Goal: Task Accomplishment & Management: Manage account settings

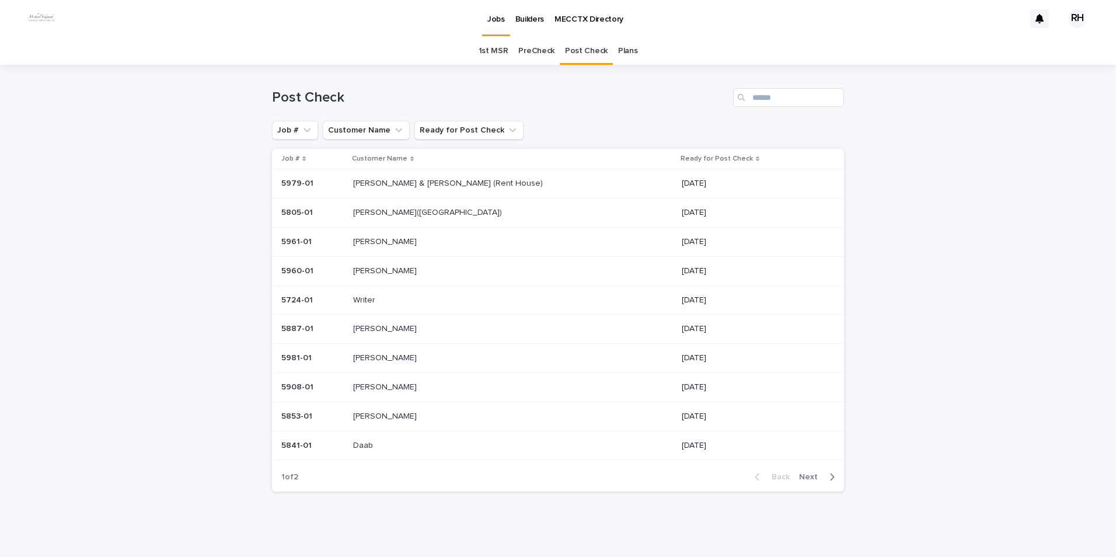
click at [384, 267] on p "[PERSON_NAME]" at bounding box center [386, 270] width 66 height 12
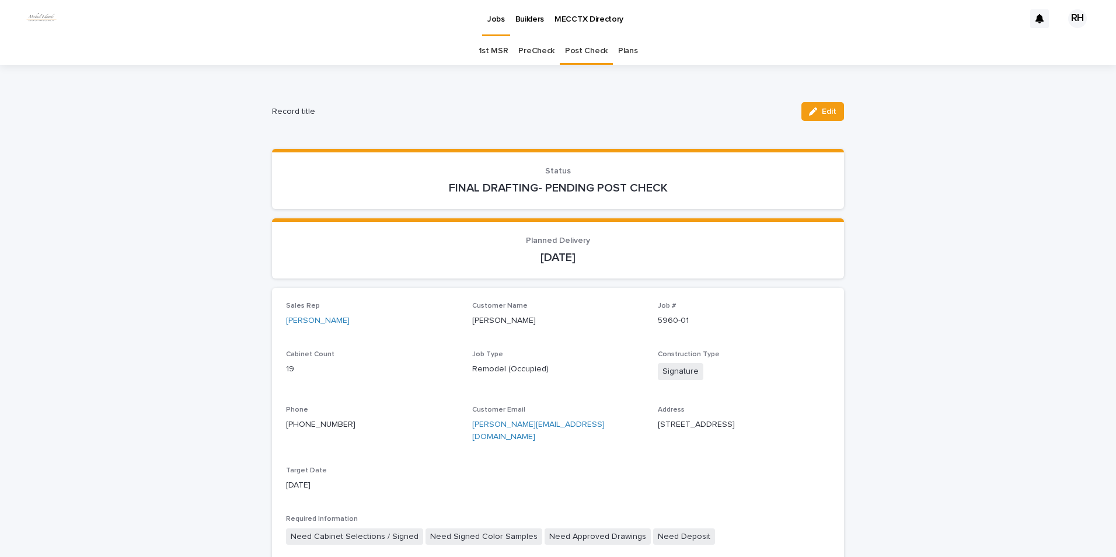
drag, startPoint x: 823, startPoint y: 110, endPoint x: 787, endPoint y: 154, distance: 57.2
click at [823, 110] on span "Edit" at bounding box center [829, 111] width 15 height 8
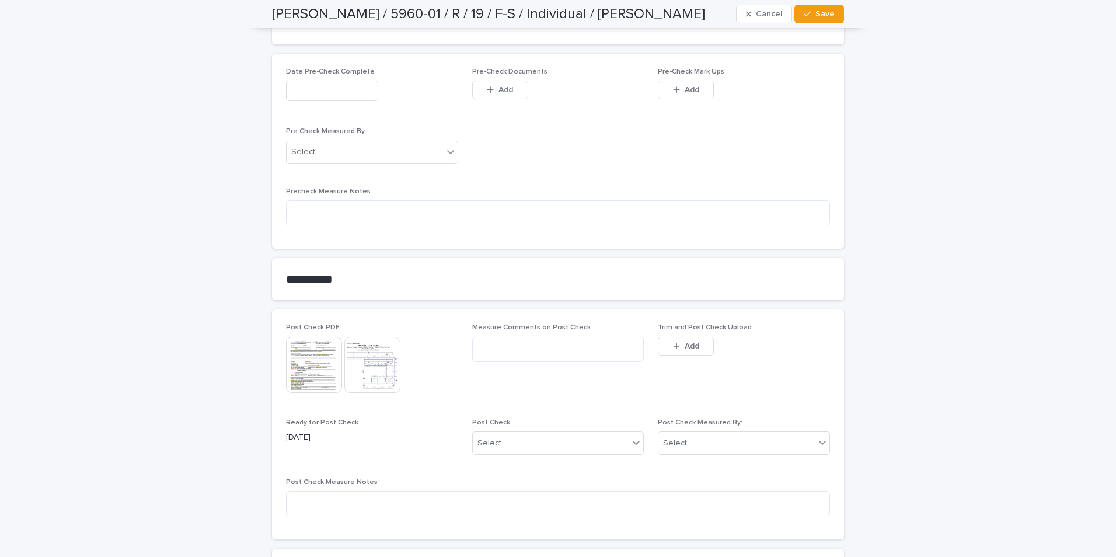
scroll to position [1167, 0]
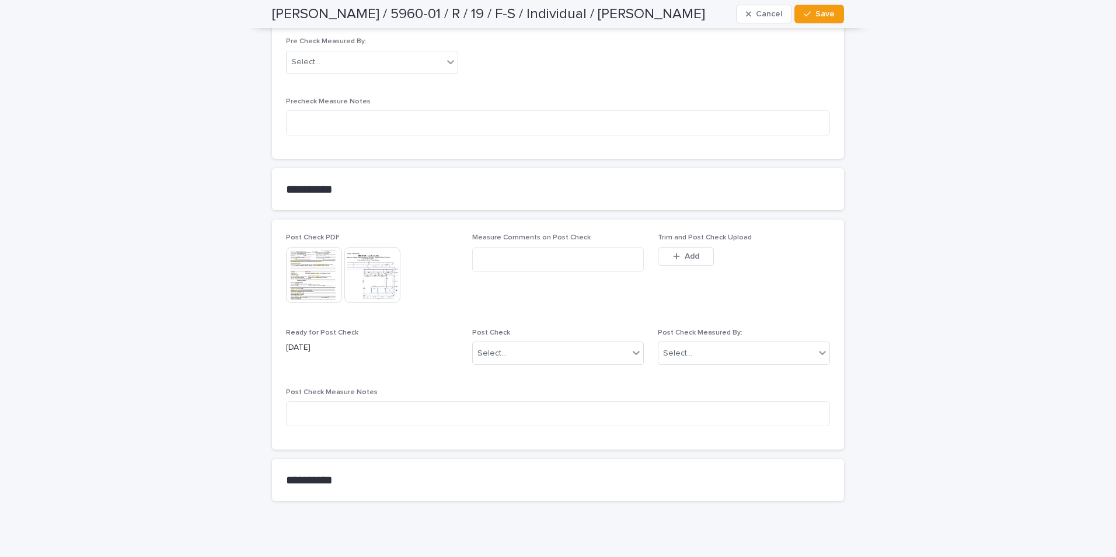
click at [678, 252] on div "button" at bounding box center [679, 256] width 12 height 8
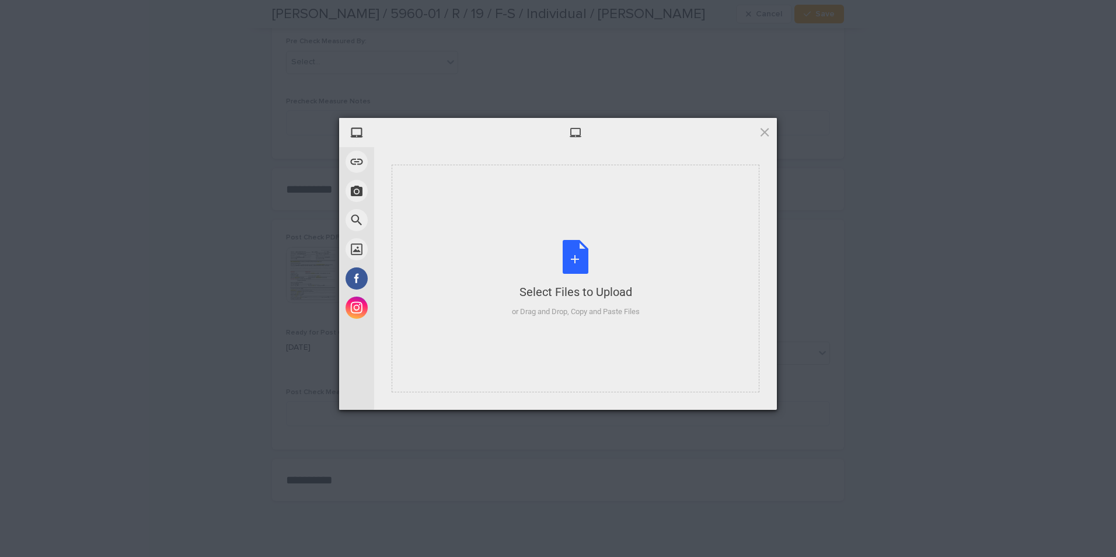
click at [615, 304] on div "Select Files to Upload or Drag and Drop, Copy and Paste Files" at bounding box center [576, 279] width 128 height 78
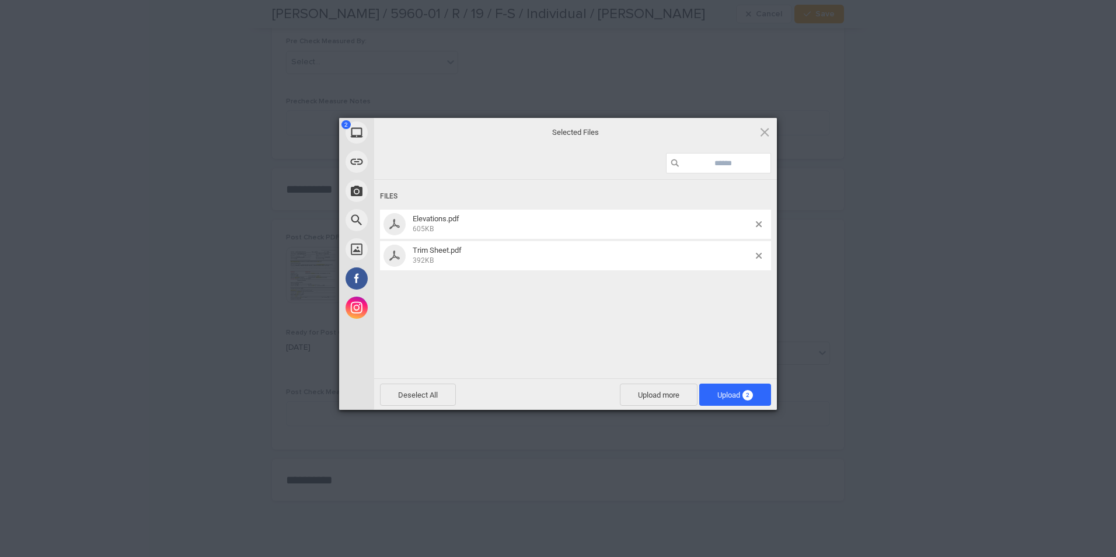
click at [728, 393] on span "Upload 2" at bounding box center [735, 394] width 36 height 9
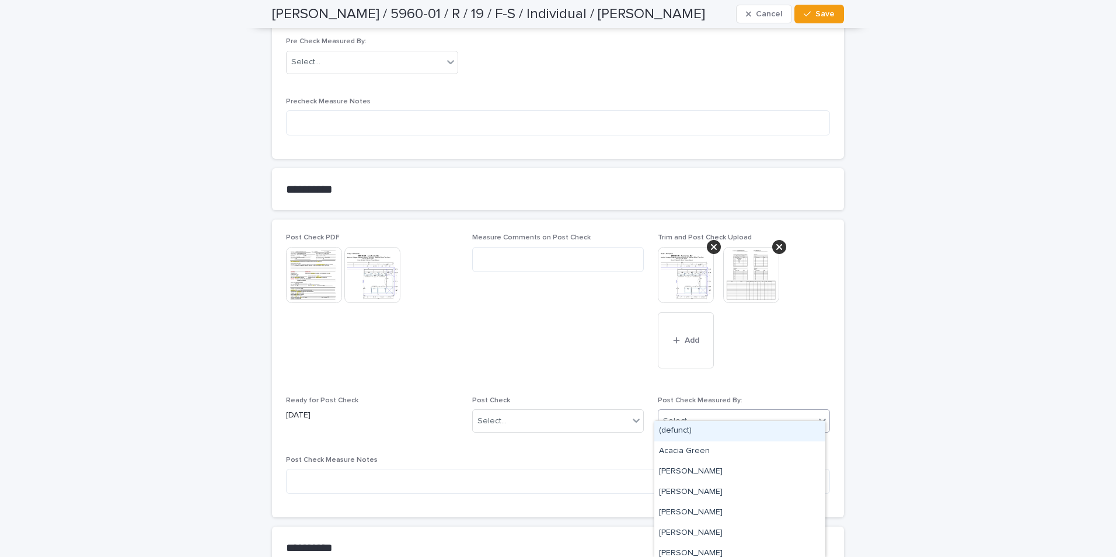
click at [719, 411] on div "Select..." at bounding box center [736, 420] width 156 height 19
type input "***"
click at [694, 432] on div "[PERSON_NAME]" at bounding box center [739, 431] width 171 height 20
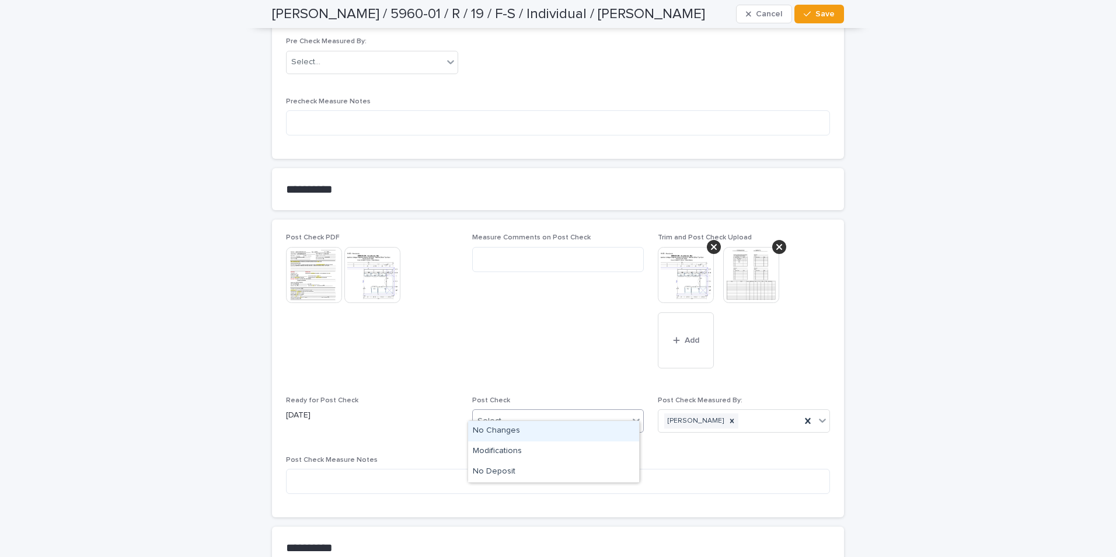
click at [572, 411] on div "Select..." at bounding box center [551, 420] width 156 height 19
click at [500, 452] on div "Modifications" at bounding box center [553, 451] width 171 height 20
click at [829, 13] on span "Save" at bounding box center [824, 14] width 19 height 8
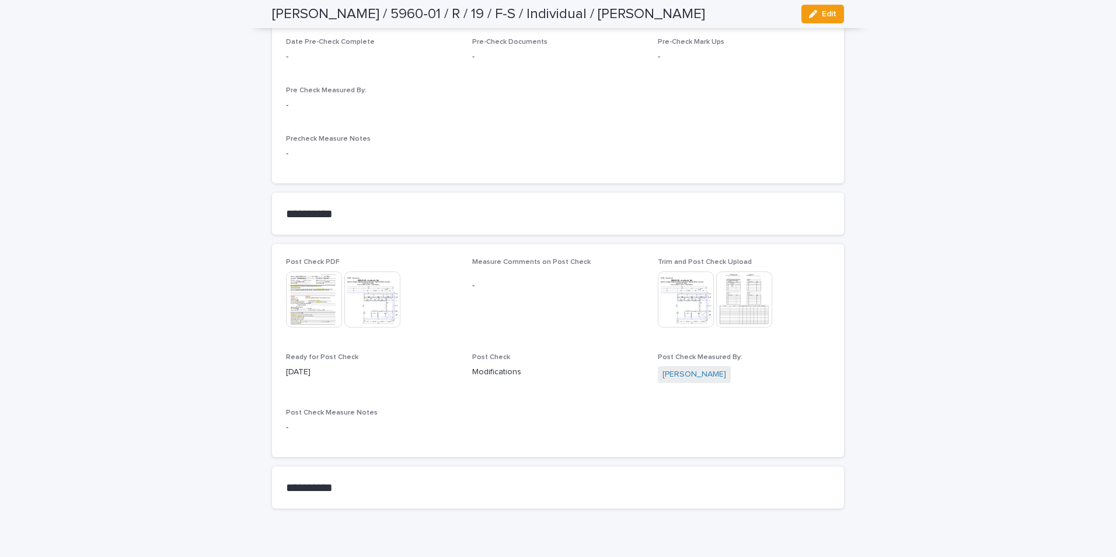
scroll to position [1083, 0]
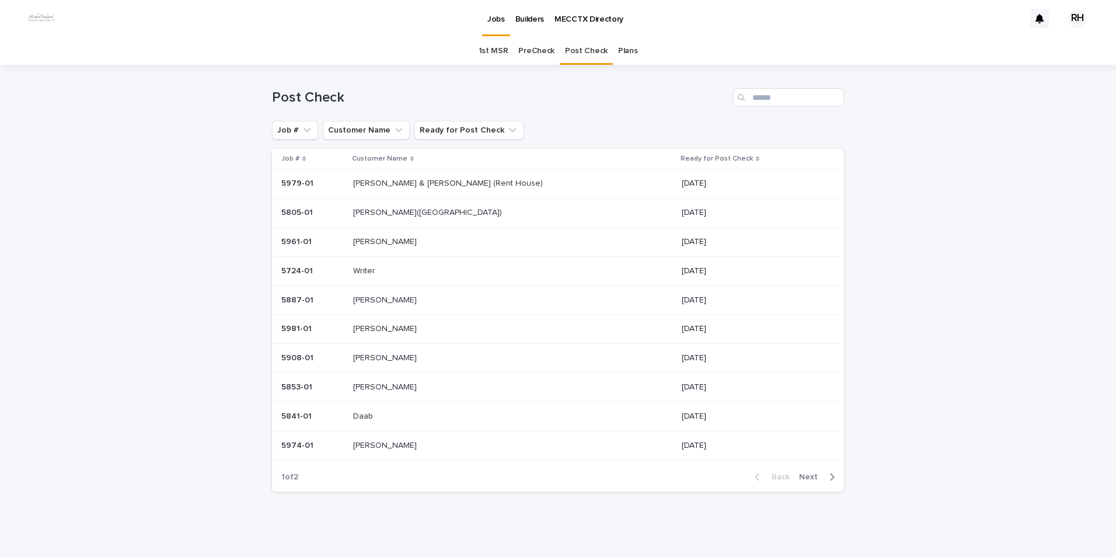
click at [381, 385] on p "[PERSON_NAME]" at bounding box center [386, 386] width 66 height 12
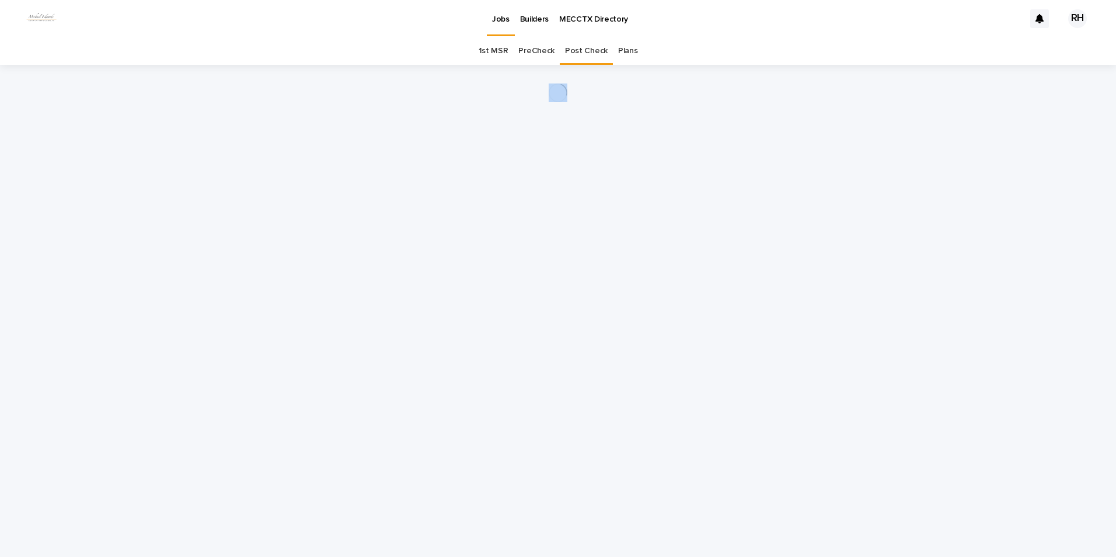
click at [381, 385] on div "Loading... Saving… Loading... Saving…" at bounding box center [558, 296] width 584 height 463
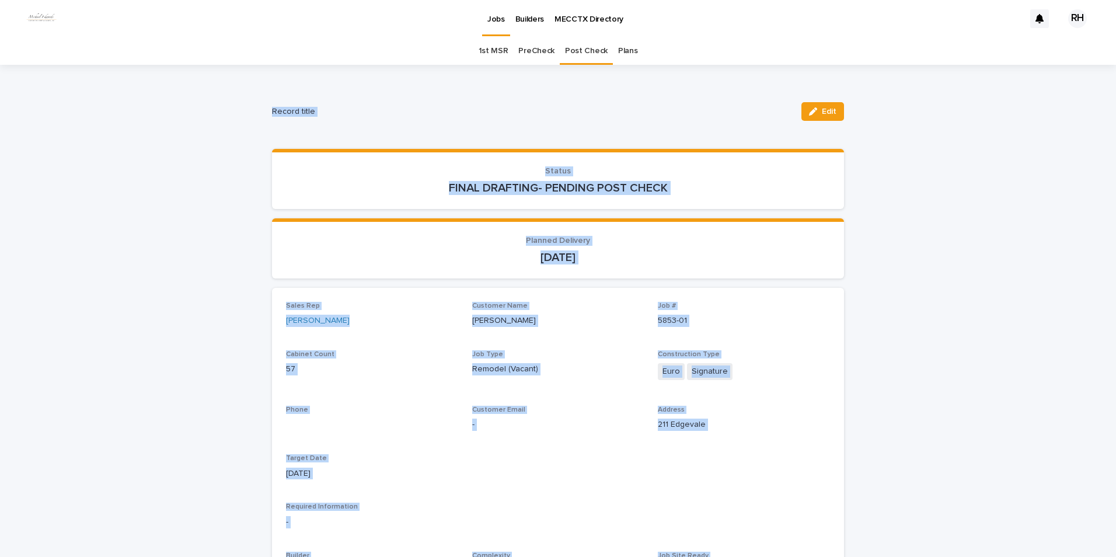
click at [379, 160] on section "Status FINAL DRAFTING- PENDING POST CHECK" at bounding box center [558, 179] width 572 height 60
click at [414, 252] on p "[DATE]" at bounding box center [558, 257] width 544 height 14
click at [390, 172] on p "Status" at bounding box center [558, 171] width 544 height 10
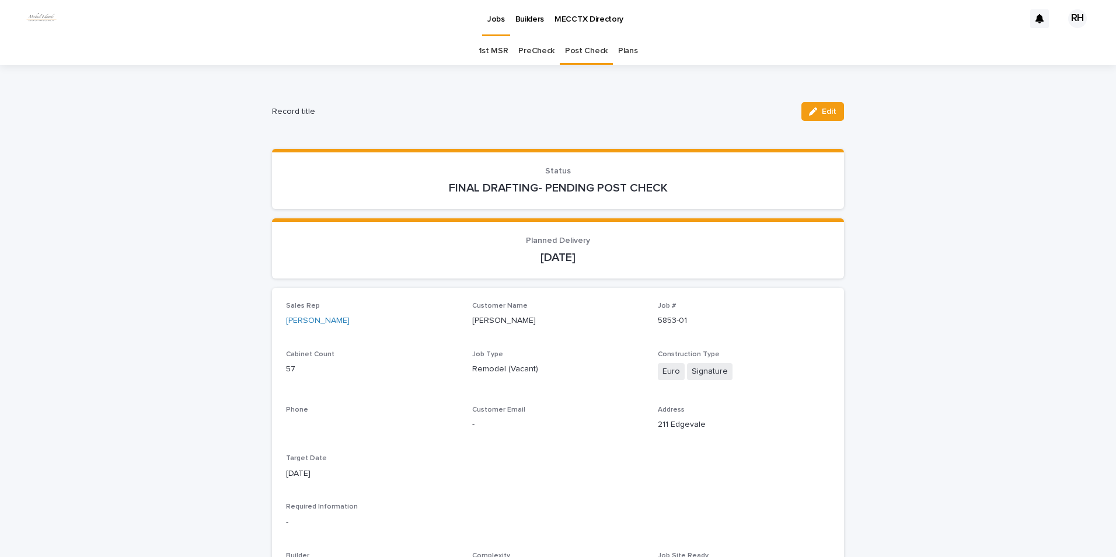
click at [409, 247] on div "Planned Delivery [DATE]" at bounding box center [558, 250] width 544 height 29
click at [399, 179] on div "FINAL DRAFTING- PENDING POST CHECK" at bounding box center [558, 187] width 544 height 16
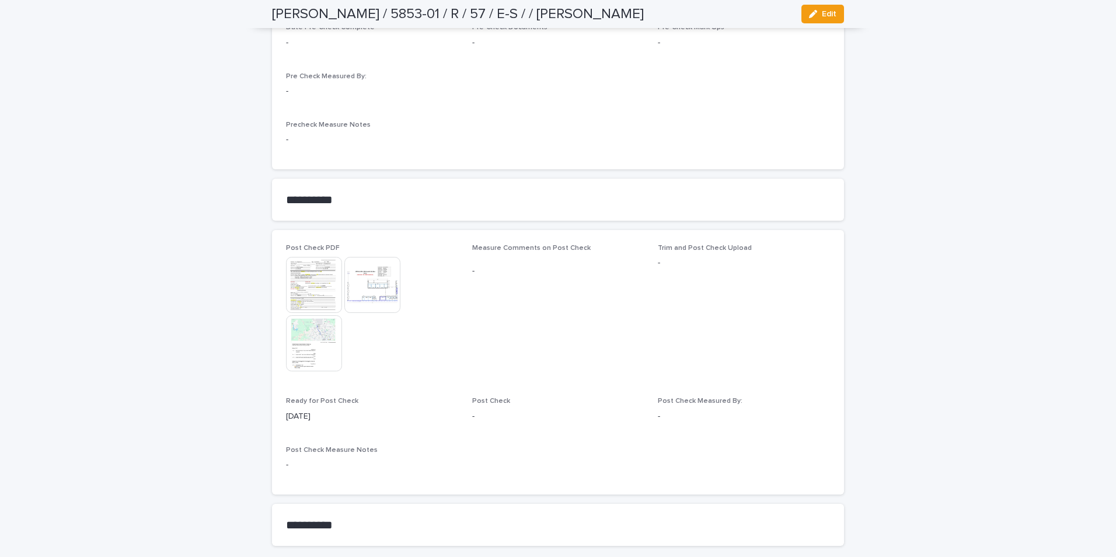
scroll to position [976, 0]
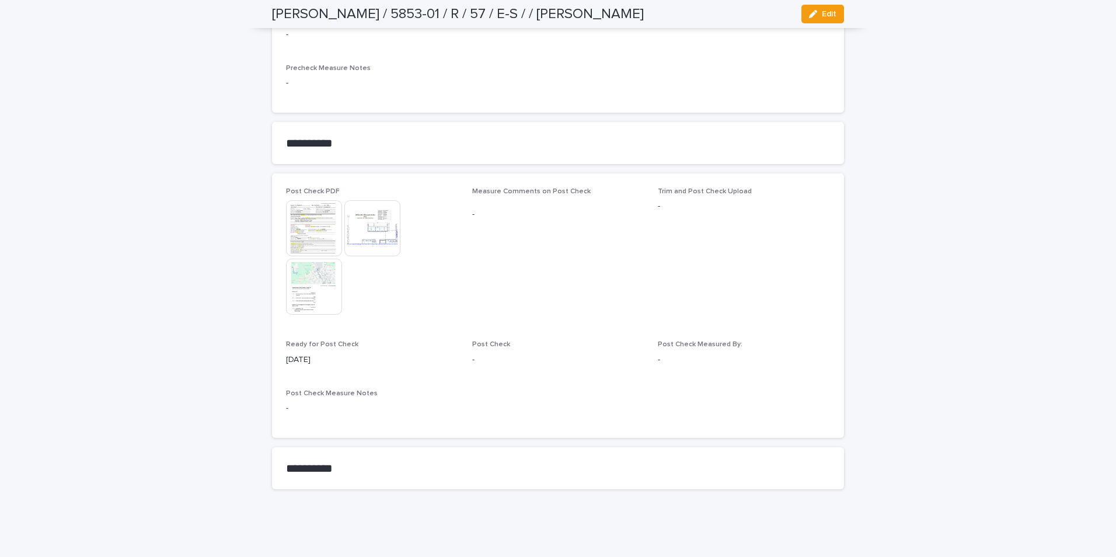
click at [316, 231] on img at bounding box center [314, 228] width 56 height 56
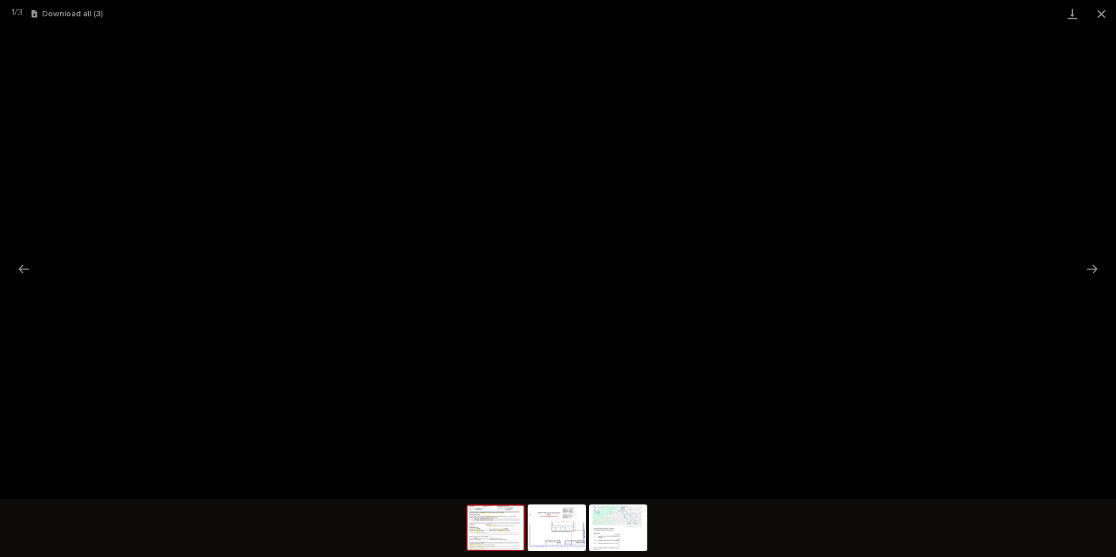
drag, startPoint x: 1098, startPoint y: 16, endPoint x: 1091, endPoint y: 20, distance: 8.1
click at [1094, 19] on button "Close gallery" at bounding box center [1101, 13] width 29 height 27
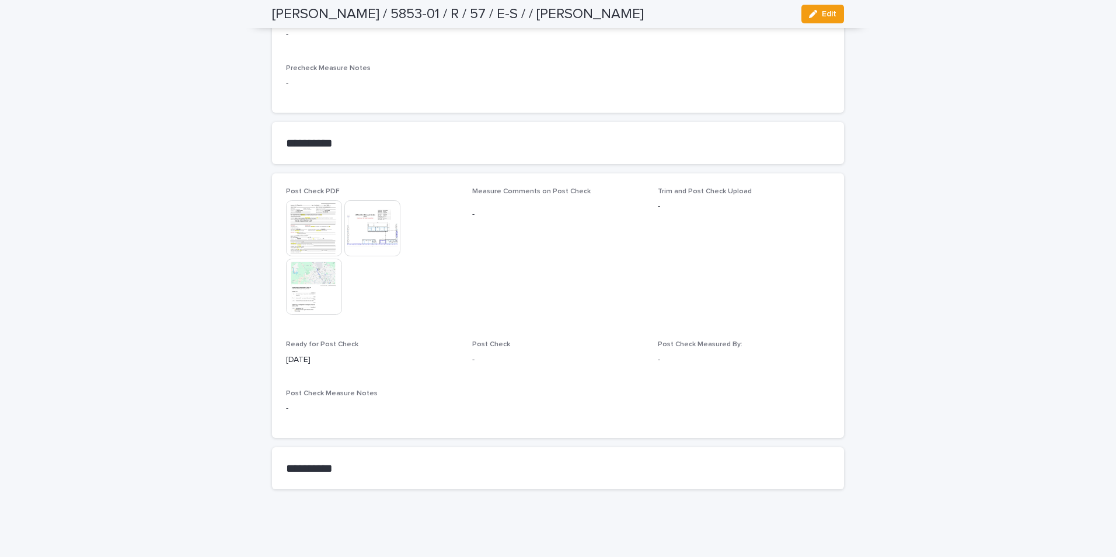
click at [374, 235] on img at bounding box center [372, 228] width 56 height 56
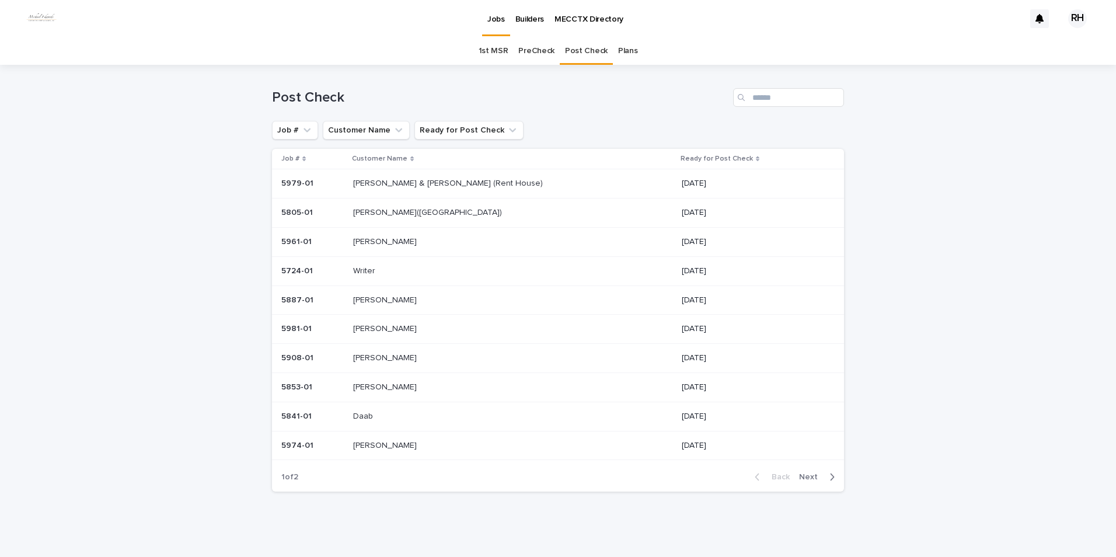
drag, startPoint x: 338, startPoint y: 404, endPoint x: 330, endPoint y: 420, distance: 17.5
click at [330, 420] on td "5841-01 5841-01" at bounding box center [310, 416] width 76 height 29
click at [462, 270] on p at bounding box center [450, 269] width 194 height 10
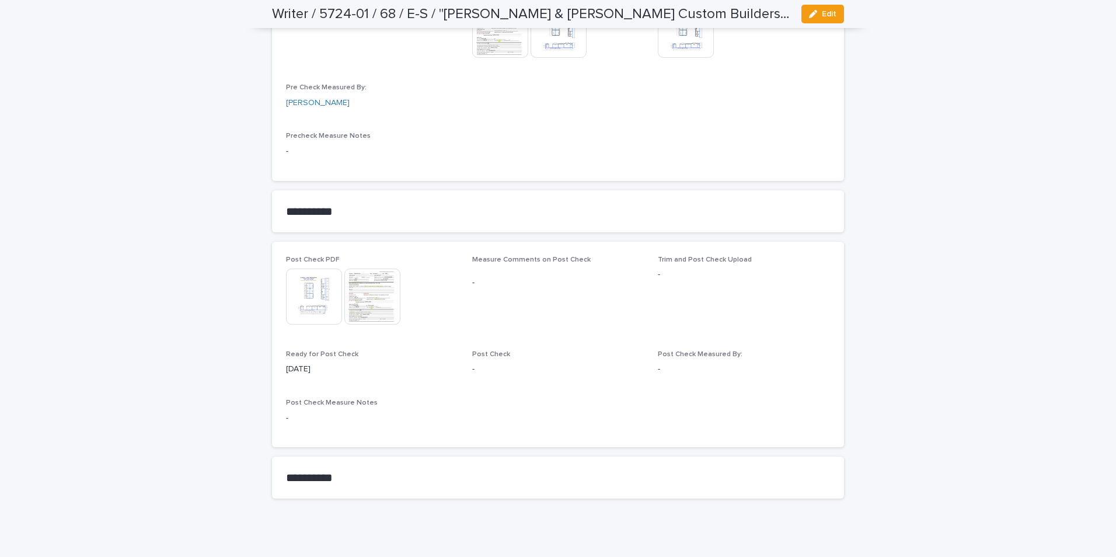
scroll to position [1115, 0]
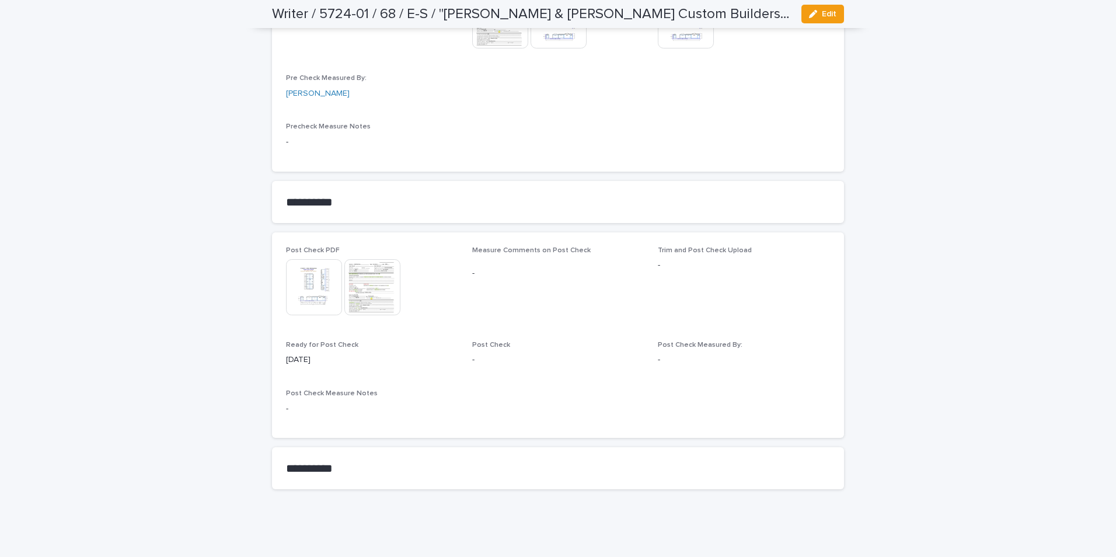
click at [368, 296] on img at bounding box center [372, 287] width 56 height 56
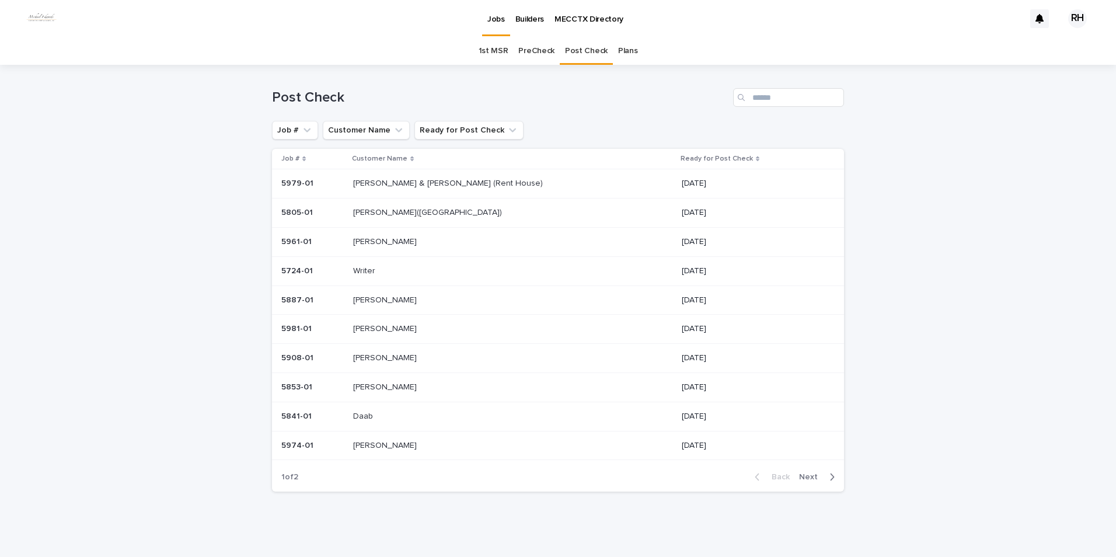
click at [801, 476] on span "Next" at bounding box center [812, 477] width 26 height 8
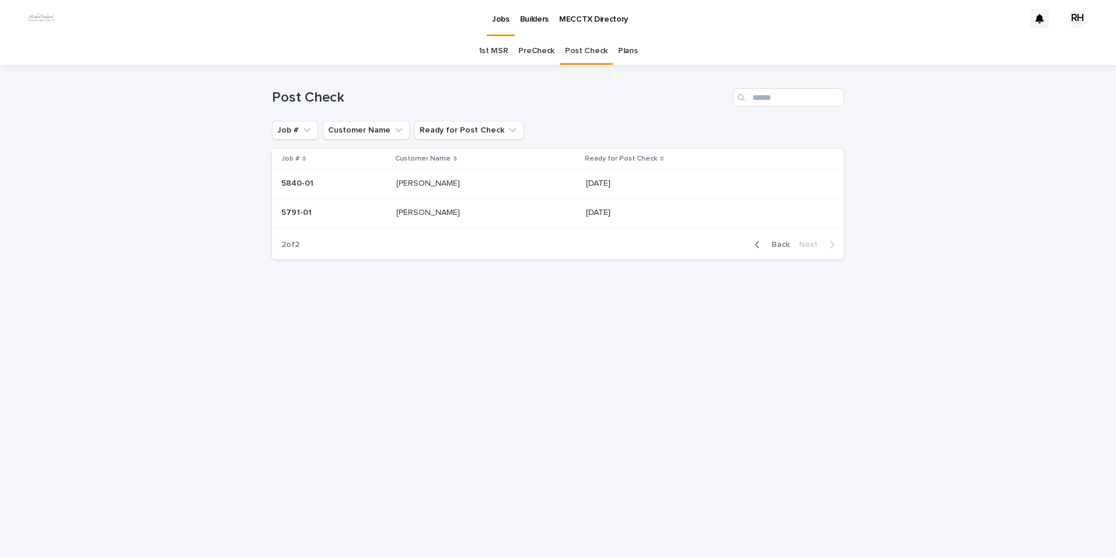
click at [779, 245] on span "Back" at bounding box center [777, 244] width 25 height 8
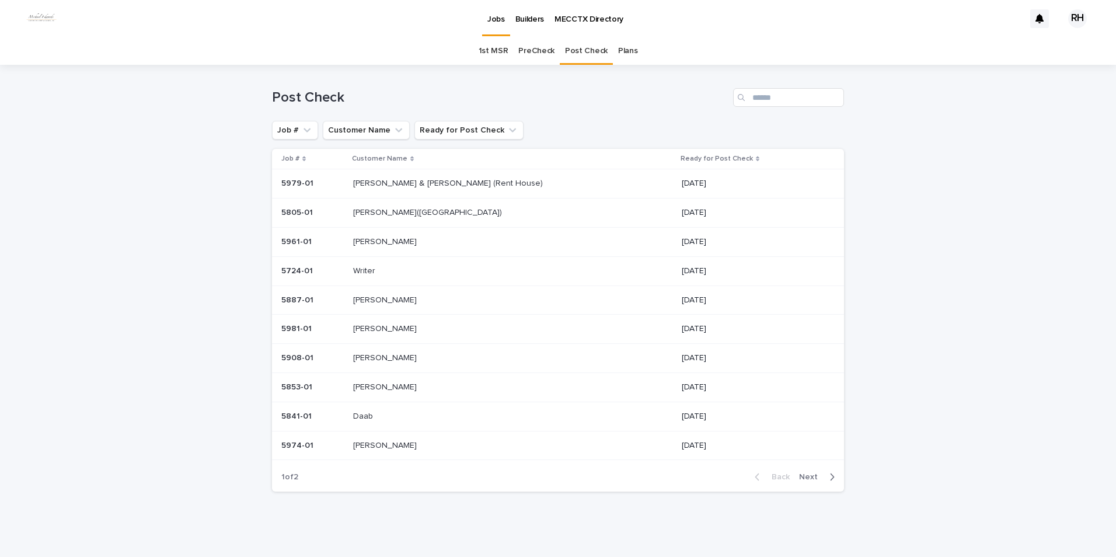
click at [376, 186] on p "[PERSON_NAME] & [PERSON_NAME] (Rent House)" at bounding box center [449, 182] width 192 height 12
click at [368, 264] on p "Writer" at bounding box center [365, 267] width 25 height 12
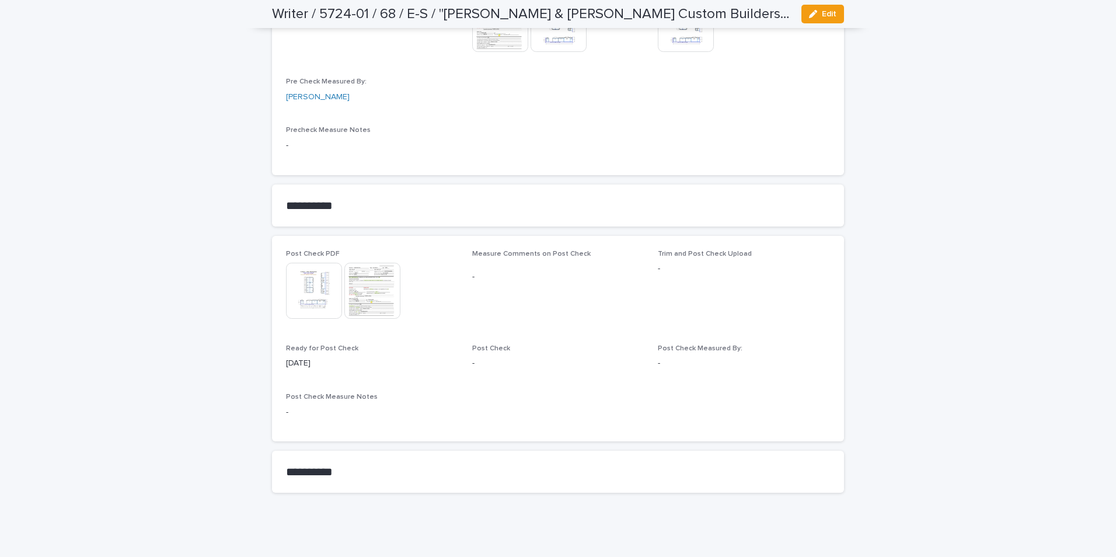
scroll to position [1115, 0]
click at [361, 278] on img at bounding box center [372, 287] width 56 height 56
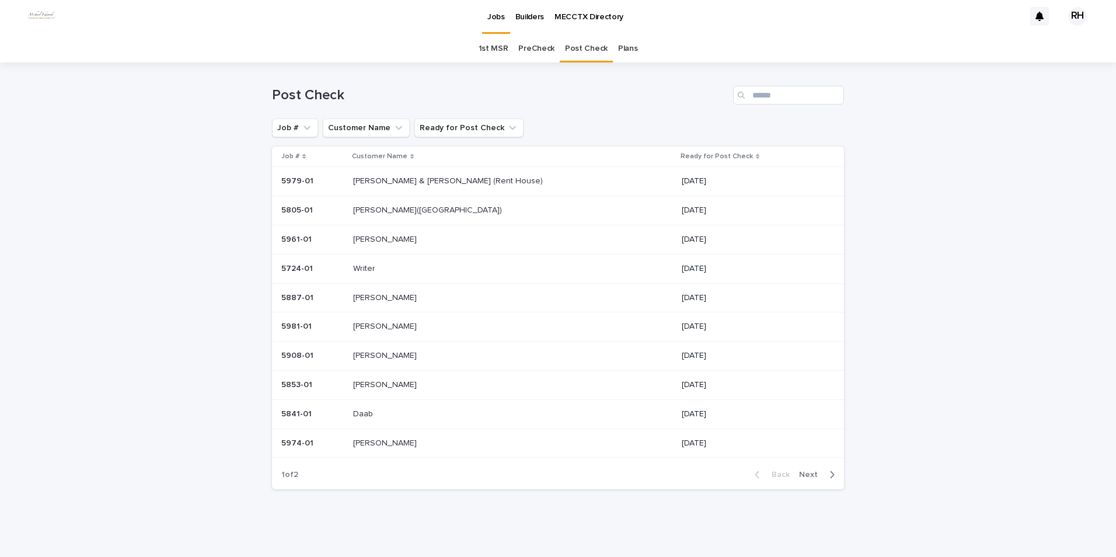
scroll to position [2, 0]
